Goal: Find specific page/section: Find specific page/section

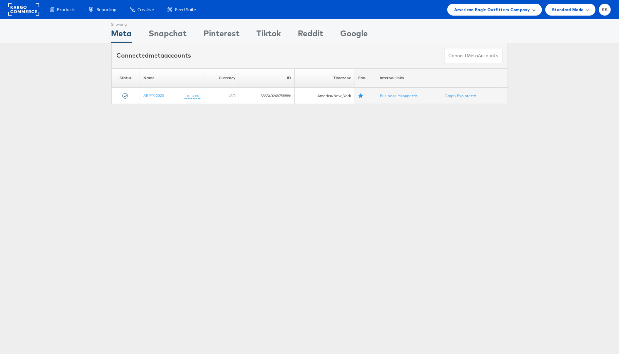
click at [495, 11] on span "American Eagle Outfitters Company" at bounding box center [492, 9] width 76 height 7
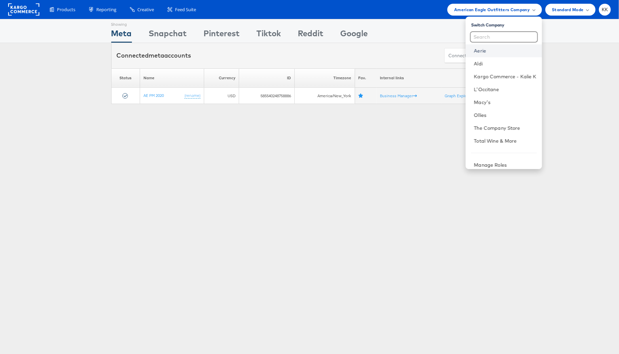
click at [490, 51] on link "Aerie" at bounding box center [505, 50] width 62 height 7
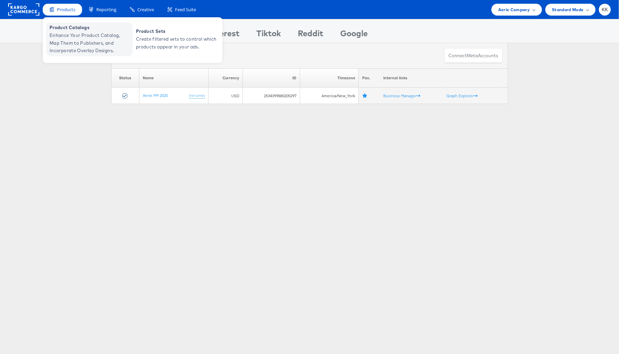
click at [68, 40] on span "Enhance Your Product Catalog, Map Them to Publishers, and Incorporate Overlay D…" at bounding box center [89, 43] width 81 height 23
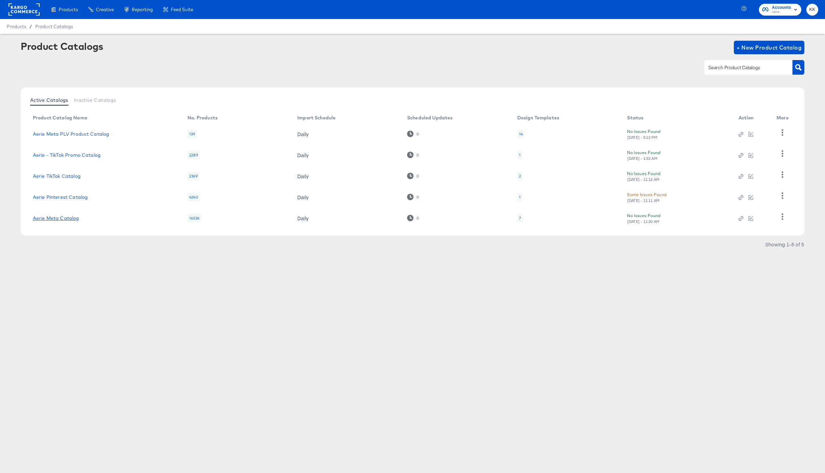
click at [60, 217] on link "Aerie Meta Catalog" at bounding box center [56, 217] width 46 height 5
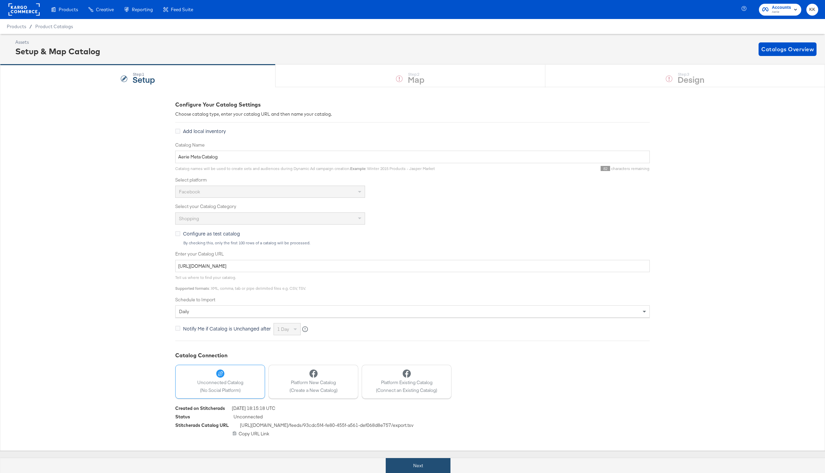
click at [397, 469] on button "Next" at bounding box center [418, 465] width 65 height 15
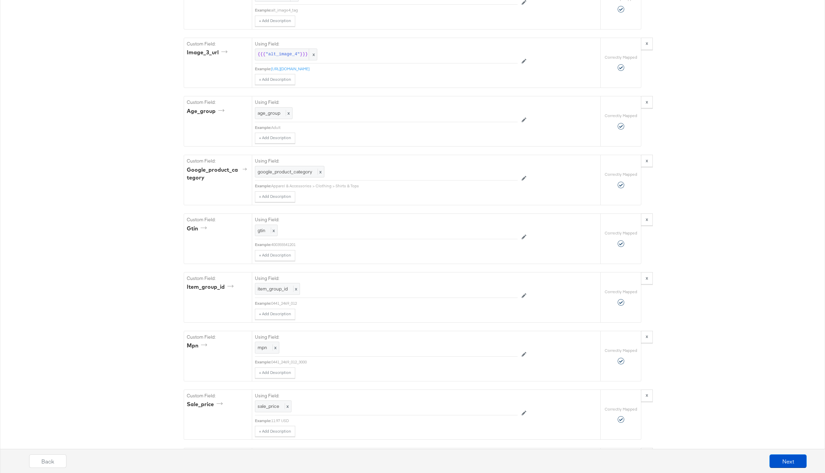
scroll to position [1323, 0]
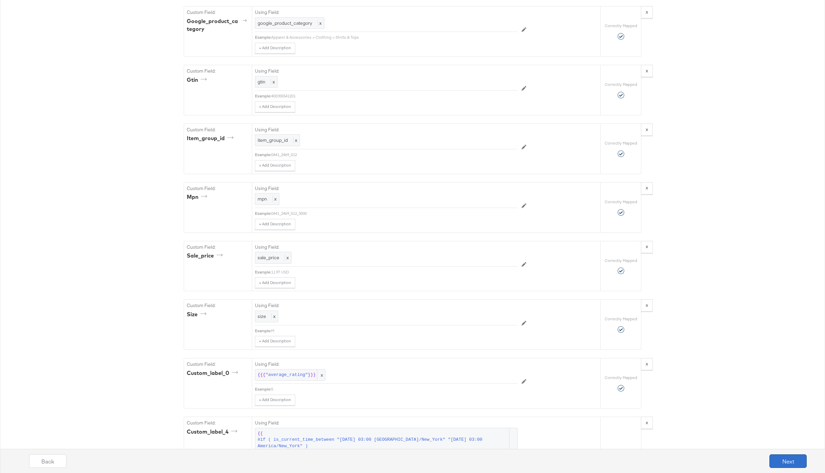
click at [787, 458] on button "Next" at bounding box center [788, 461] width 37 height 14
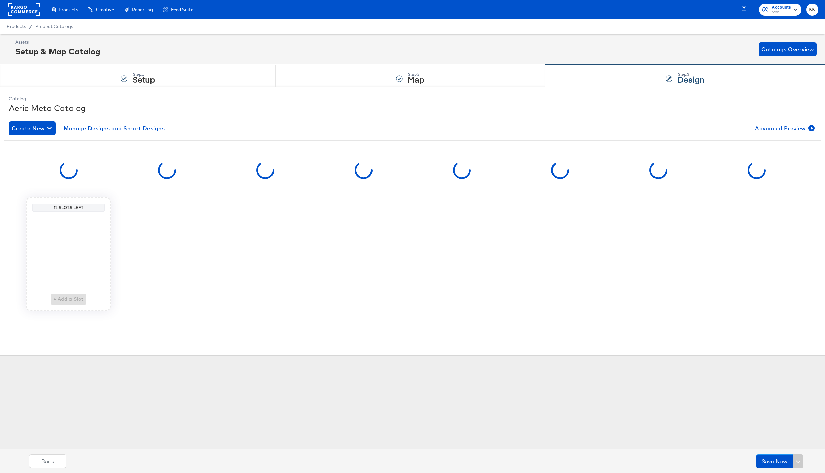
scroll to position [0, 0]
